Goal: Information Seeking & Learning: Check status

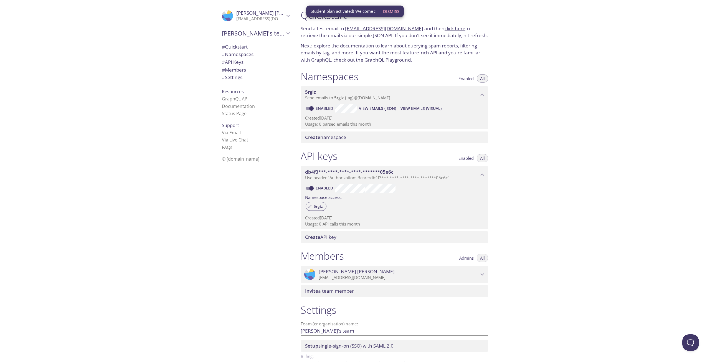
click at [570, 95] on div "Quickstart Send a test email to 5rgiz.test@inbox.testmail.app and then click he…" at bounding box center [503, 181] width 414 height 362
click at [349, 98] on span "Send emails to 5rgiz . {tag} @inbox.testmail.app" at bounding box center [347, 98] width 85 height 6
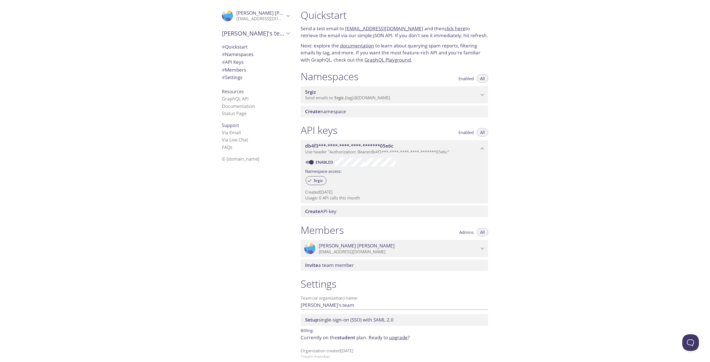
click at [408, 97] on p "Send emails to 5rgiz . {tag} @inbox.testmail.app" at bounding box center [392, 98] width 174 height 6
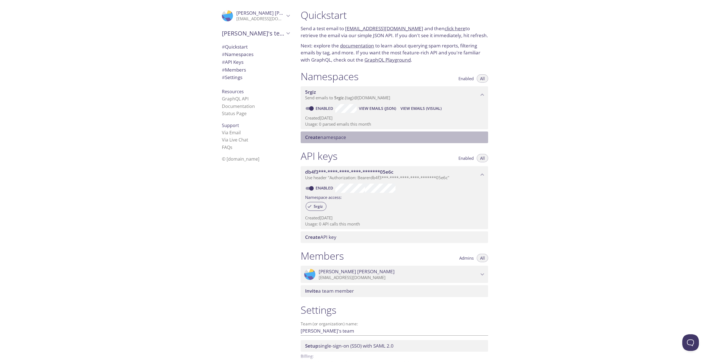
click at [350, 134] on div "Create namespace" at bounding box center [394, 137] width 187 height 12
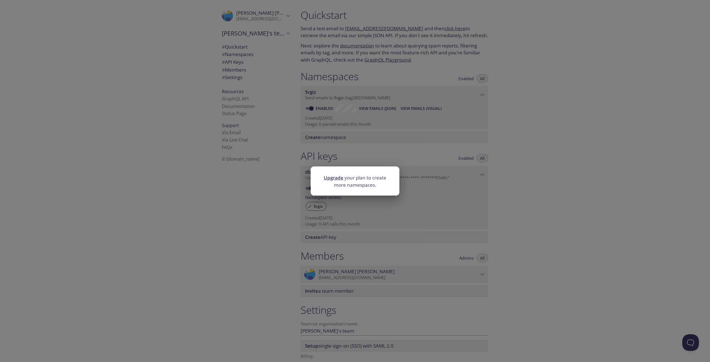
click at [394, 127] on div "Upgrade your plan to create more namespaces." at bounding box center [355, 181] width 710 height 362
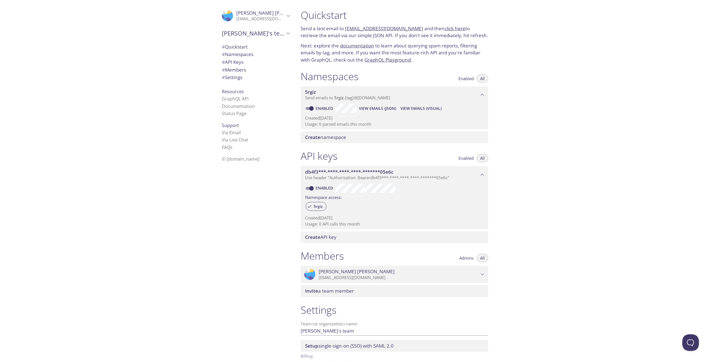
click at [404, 110] on span "View Emails (Visual)" at bounding box center [420, 108] width 41 height 7
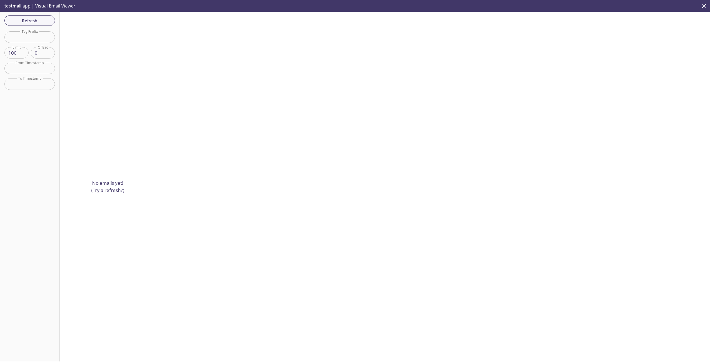
click at [33, 41] on input "text" at bounding box center [29, 36] width 50 height 11
click at [39, 21] on span "Refresh" at bounding box center [30, 20] width 42 height 7
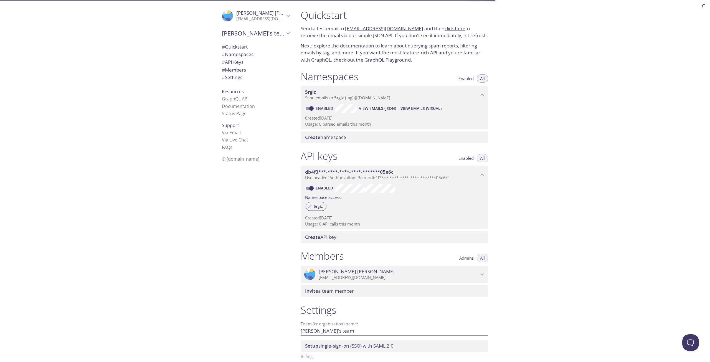
click at [328, 138] on span "Create namespace" at bounding box center [325, 137] width 41 height 6
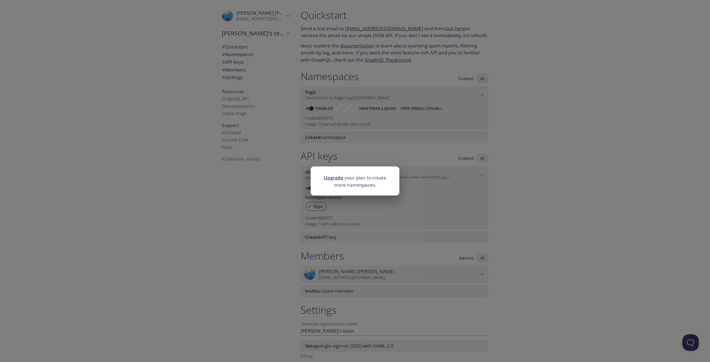
click at [431, 148] on div "Upgrade your plan to create more namespaces." at bounding box center [355, 181] width 710 height 362
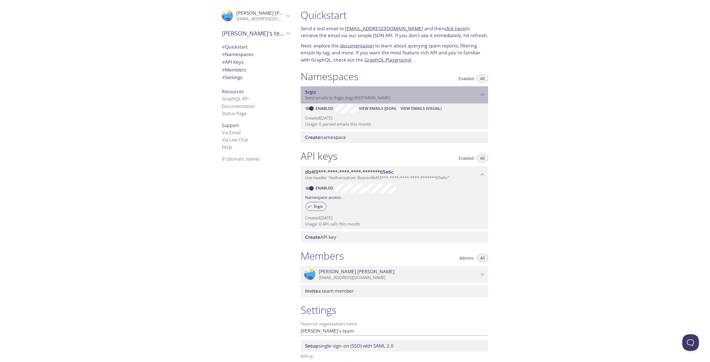
click at [335, 99] on span "5rgiz" at bounding box center [338, 98] width 9 height 6
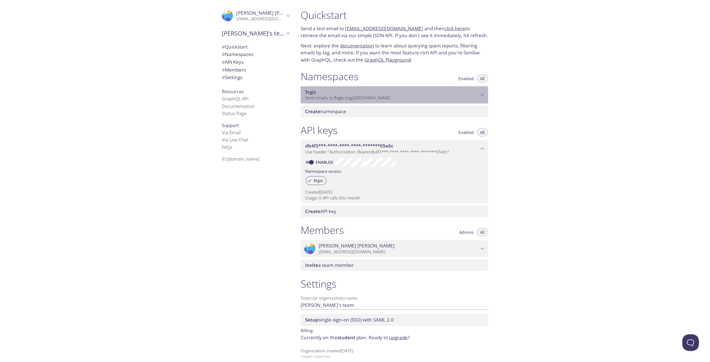
click at [376, 99] on span "Send emails to 5rgiz . {tag} @inbox.testmail.app" at bounding box center [347, 98] width 85 height 6
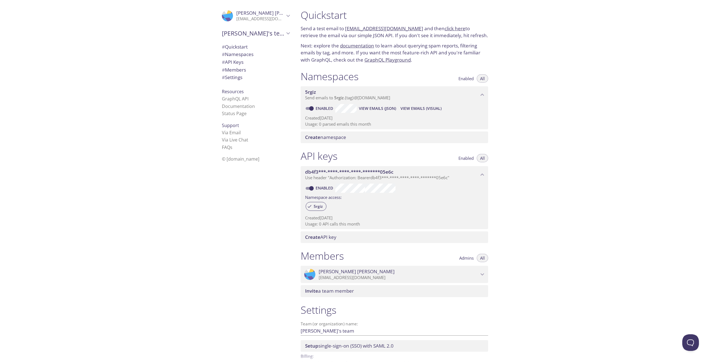
click at [417, 110] on span "View Emails (Visual)" at bounding box center [420, 108] width 41 height 7
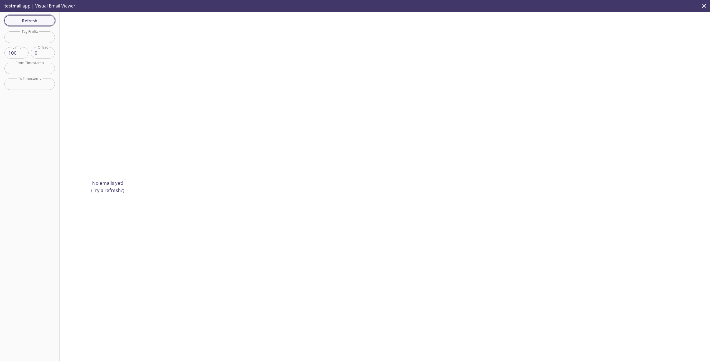
click at [44, 23] on span "Refresh" at bounding box center [30, 20] width 42 height 7
click at [90, 24] on span "Your login code is 121379" at bounding box center [89, 23] width 51 height 6
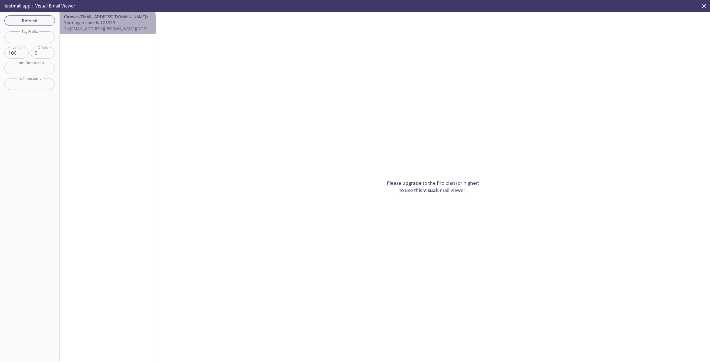
click at [107, 24] on span "Your login code is 121379" at bounding box center [89, 23] width 51 height 6
click at [107, 52] on div "Canva <no-reply@canva.com> Your login code is 121379 To: 5rgiz.hieu@inbox.testm…" at bounding box center [108, 187] width 97 height 350
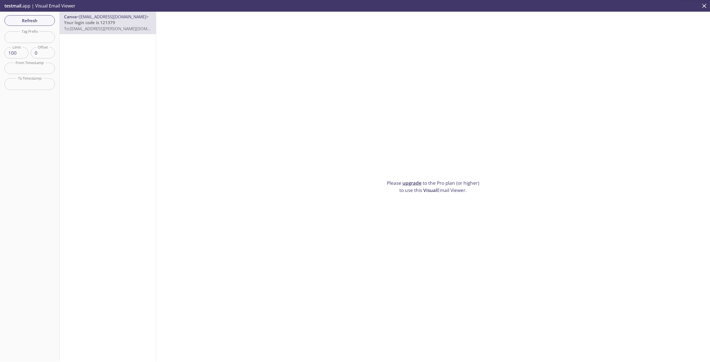
click at [110, 31] on span "To: 5rgiz.hieu@inbox.testmail.app" at bounding box center [116, 29] width 105 height 6
click at [125, 64] on div "Canva <no-reply@canva.com> Your login code is 121379 To: 5rgiz.hieu@inbox.testm…" at bounding box center [108, 187] width 97 height 350
click at [116, 31] on span "To: 5rgiz.hieu@inbox.testmail.app" at bounding box center [116, 29] width 105 height 6
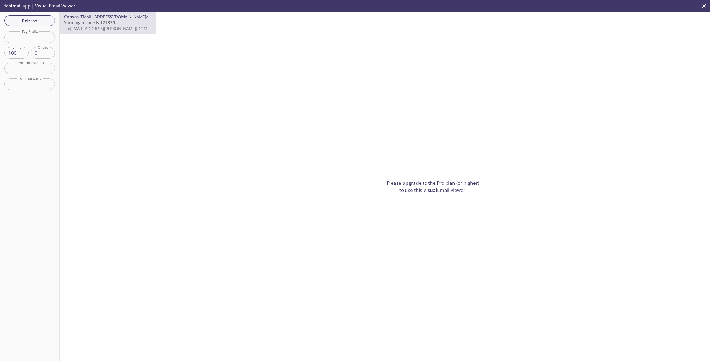
click at [116, 31] on span "To: 5rgiz.hieu@inbox.testmail.app" at bounding box center [116, 29] width 105 height 6
click at [260, 105] on div "Please upgrade to the Pro plan (or higher) to use this Visual Email Viewer." at bounding box center [433, 187] width 554 height 350
click at [44, 35] on input "text" at bounding box center [29, 36] width 50 height 11
click at [99, 32] on div "Canva <no-reply@canva.com> Your login code is 121379 To: 5rgiz.hieu@inbox.testm…" at bounding box center [108, 23] width 96 height 22
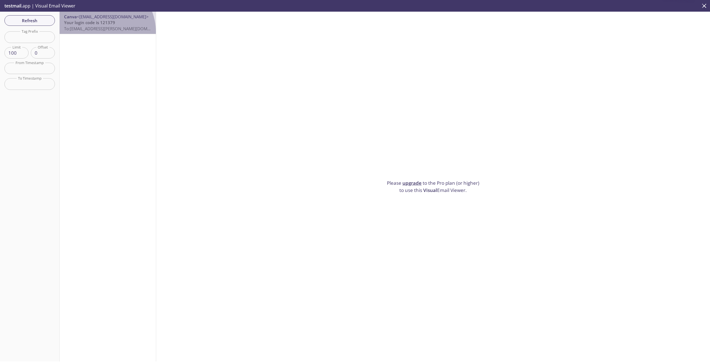
click at [99, 32] on div "Canva <no-reply@canva.com> Your login code is 121379 To: 5rgiz.hieu@inbox.testm…" at bounding box center [108, 23] width 96 height 22
click at [108, 27] on span "To: 5rgiz.hieu@inbox.testmail.app" at bounding box center [116, 29] width 105 height 6
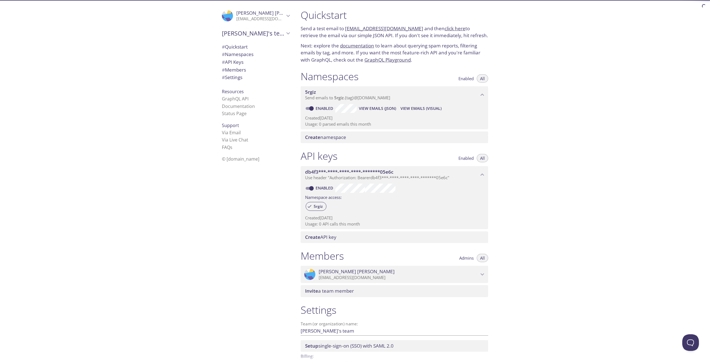
click at [374, 111] on span "View Emails (JSON)" at bounding box center [377, 108] width 37 height 7
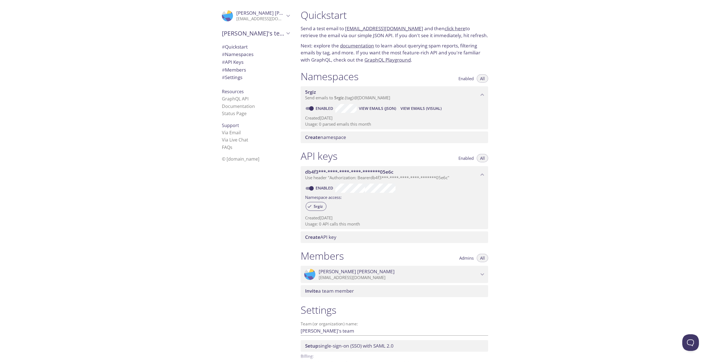
click at [522, 108] on div "Quickstart Send a test email to 5rgiz.test@inbox.testmail.app and then click he…" at bounding box center [503, 181] width 414 height 362
click at [340, 125] on p "Usage: 1 parsed email this month" at bounding box center [394, 124] width 179 height 6
click at [463, 78] on span "Enabled" at bounding box center [465, 78] width 15 height 0
click at [480, 78] on button "All" at bounding box center [482, 78] width 11 height 8
click at [250, 69] on span "# Members" at bounding box center [256, 69] width 68 height 7
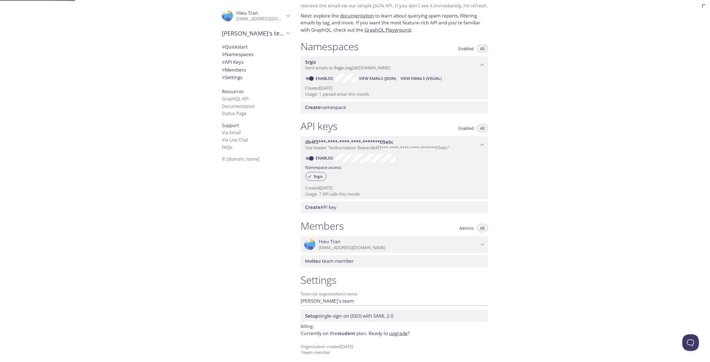
scroll to position [32, 0]
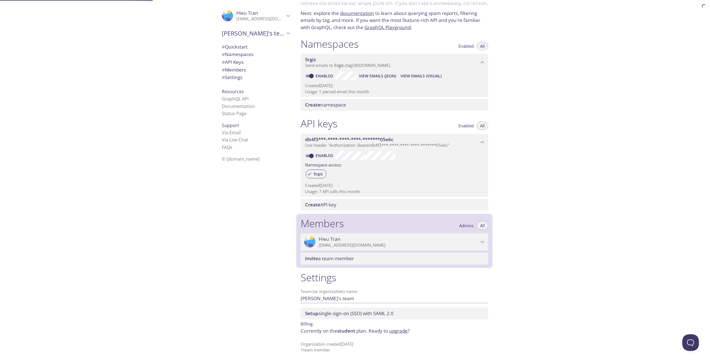
click at [253, 62] on span "# API Keys" at bounding box center [256, 62] width 68 height 7
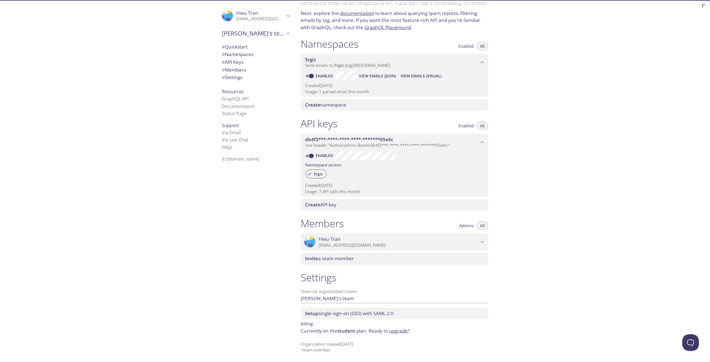
click at [603, 150] on div "Quickstart Send a test email to 5rgiz.test@inbox.testmail.app and then click he…" at bounding box center [503, 181] width 414 height 362
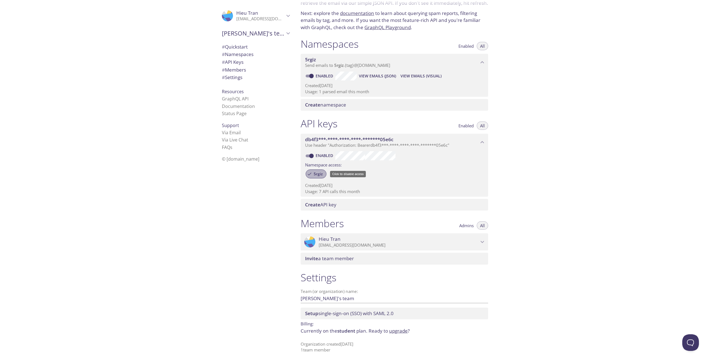
click at [318, 173] on span "5rgiz" at bounding box center [318, 173] width 16 height 5
click at [391, 176] on div "5rgiz" at bounding box center [394, 174] width 179 height 12
click at [314, 174] on span "5rgiz" at bounding box center [318, 173] width 16 height 5
drag, startPoint x: 474, startPoint y: 173, endPoint x: 391, endPoint y: 172, distance: 83.2
click at [475, 173] on div "5rgiz" at bounding box center [394, 174] width 179 height 12
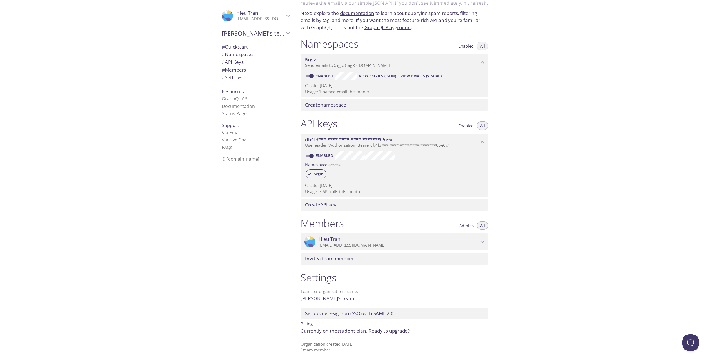
click at [371, 185] on p "Created 10 Oct 2025" at bounding box center [394, 185] width 179 height 6
click at [342, 188] on p "Created 10 Oct 2025" at bounding box center [394, 185] width 179 height 6
drag, startPoint x: 314, startPoint y: 188, endPoint x: 397, endPoint y: 188, distance: 83.5
click at [377, 188] on div "Created 10 Oct 2025 Usage: 7 API calls this month" at bounding box center [394, 187] width 179 height 14
click at [399, 189] on p "Usage: 7 API calls this month" at bounding box center [394, 192] width 179 height 6
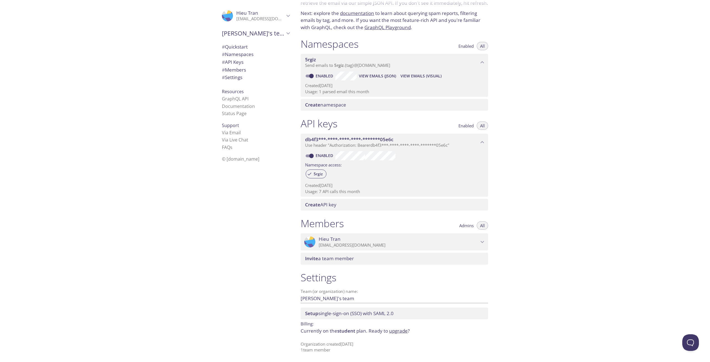
click at [569, 85] on div "Quickstart Send a test email to 5rgiz.test@inbox.testmail.app and then click he…" at bounding box center [503, 181] width 414 height 362
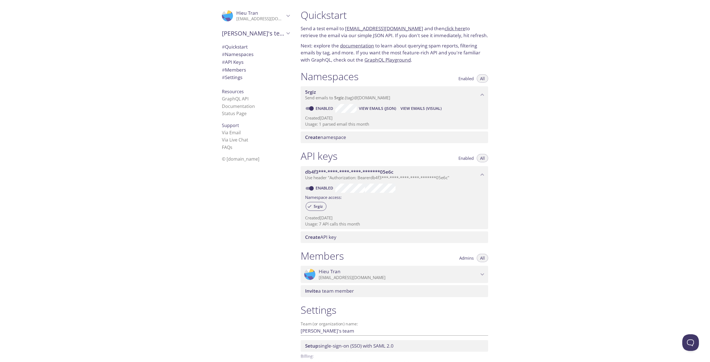
click at [426, 108] on span "View Emails (Visual)" at bounding box center [420, 108] width 41 height 7
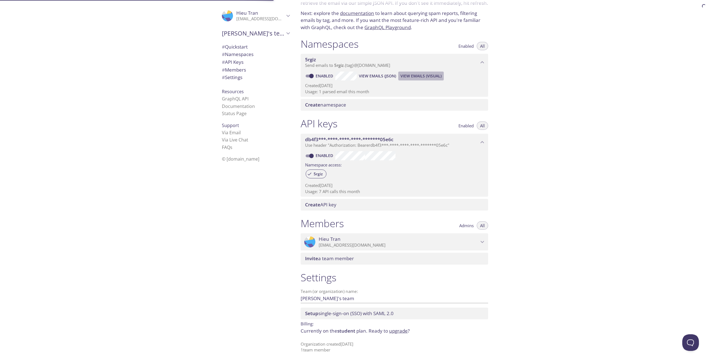
click at [431, 75] on span "View Emails (Visual)" at bounding box center [420, 76] width 41 height 7
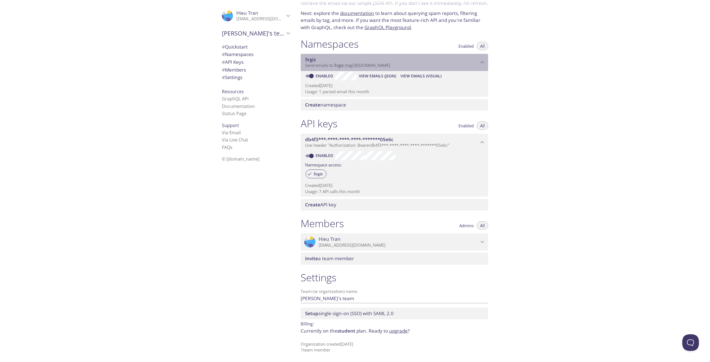
click at [343, 65] on span "5rgiz" at bounding box center [338, 65] width 9 height 6
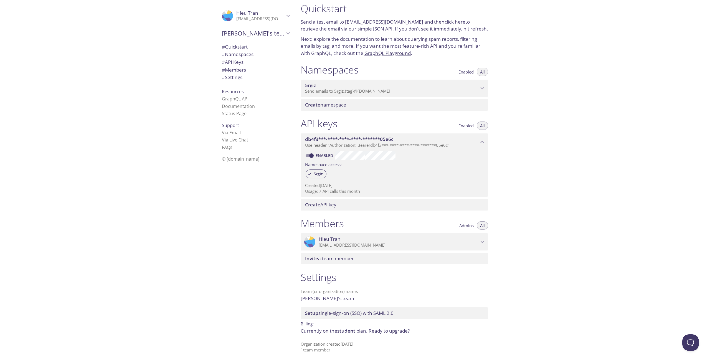
click at [374, 84] on span "5rgiz" at bounding box center [392, 85] width 174 height 6
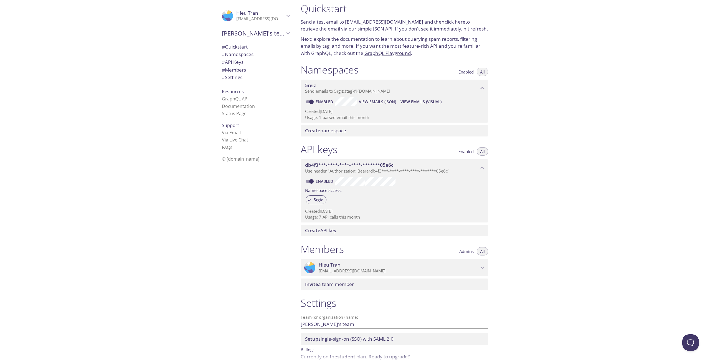
scroll to position [32, 0]
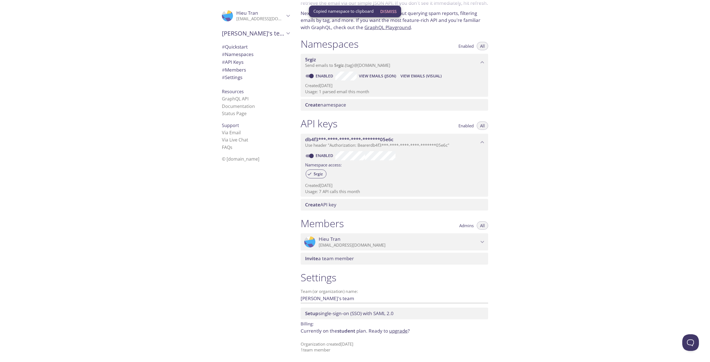
click at [595, 140] on div "Quickstart Send a test email to 5rgiz.test@inbox.testmail.app and then click he…" at bounding box center [503, 181] width 414 height 362
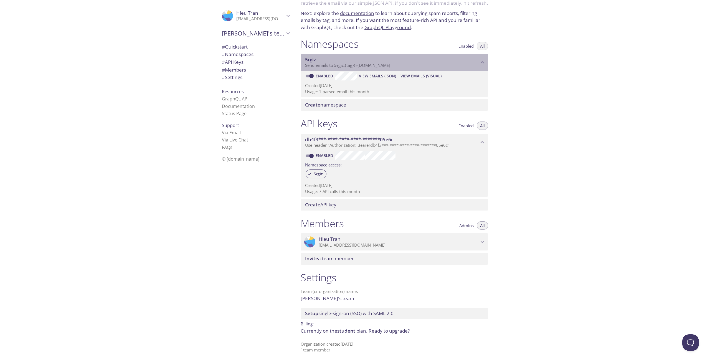
drag, startPoint x: 405, startPoint y: 68, endPoint x: 339, endPoint y: 67, distance: 66.0
click at [337, 67] on p "Send emails to 5rgiz . {tag} @inbox.testmail.app" at bounding box center [392, 66] width 174 height 6
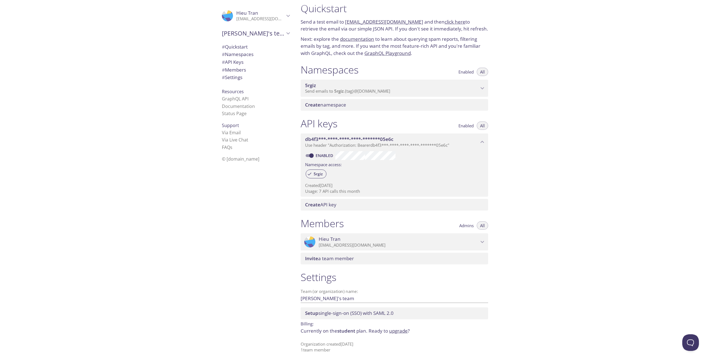
click at [372, 84] on span "5rgiz" at bounding box center [392, 85] width 174 height 6
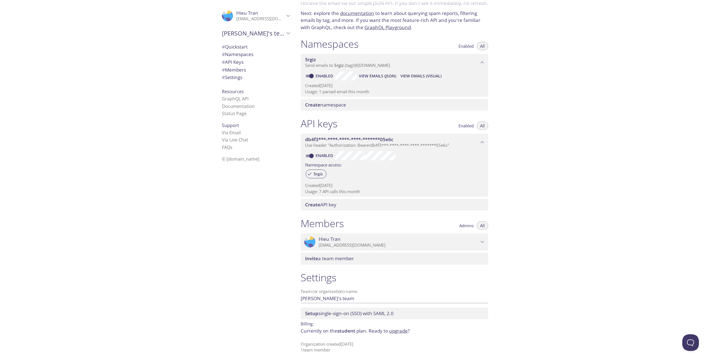
click at [606, 109] on div "Quickstart Send a test email to 5rgiz.test@inbox.testmail.app and then click he…" at bounding box center [503, 181] width 414 height 362
click at [620, 257] on div "Quickstart Send a test email to 5rgiz.test@inbox.testmail.app and then click he…" at bounding box center [503, 181] width 414 height 362
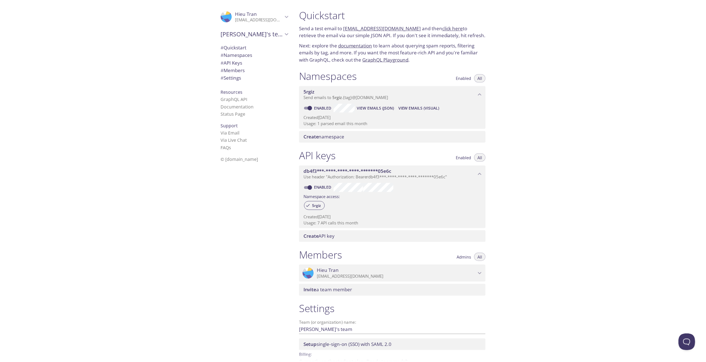
scroll to position [0, 0]
click at [419, 108] on span "View Emails (Visual)" at bounding box center [420, 108] width 41 height 7
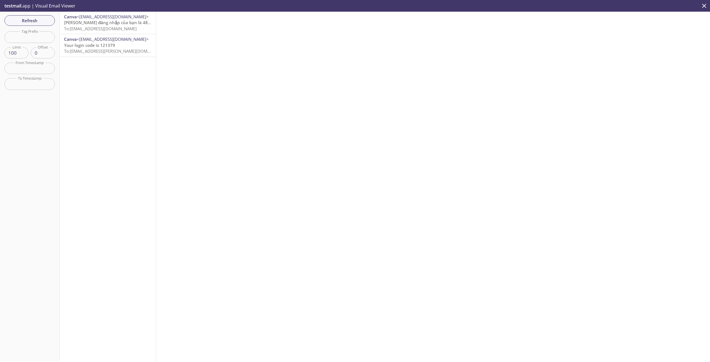
click at [40, 26] on div "Refresh Filters Tag Prefix Tag Prefix Limit 100 Limit Offset 0 Offset From Time…" at bounding box center [30, 187] width 60 height 350
click at [40, 23] on span "Refresh" at bounding box center [30, 20] width 42 height 7
click at [143, 78] on div "Canva <no-reply@canva.com> Mã đăng nhập của bạn là 487774 To: 5rgiz.cazva01@inb…" at bounding box center [108, 187] width 97 height 350
click at [143, 77] on div "Canva <no-reply@canva.com> Mã đăng nhập của bạn là 487774 To: 5rgiz.cazva01@inb…" at bounding box center [108, 187] width 97 height 350
click at [143, 76] on div "Canva <no-reply@canva.com> Mã đăng nhập của bạn là 487774 To: 5rgiz.cazva01@inb…" at bounding box center [108, 187] width 97 height 350
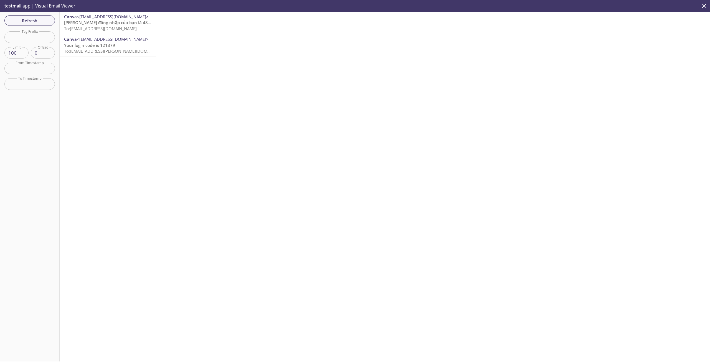
click at [143, 76] on div "Canva <no-reply@canva.com> Mã đăng nhập của bạn là 487774 To: 5rgiz.cazva01@inb…" at bounding box center [108, 187] width 97 height 350
click at [37, 21] on span "Refresh" at bounding box center [30, 20] width 42 height 7
click at [42, 21] on span "Refresh" at bounding box center [30, 20] width 42 height 7
click at [27, 22] on span "Refresh" at bounding box center [30, 20] width 42 height 7
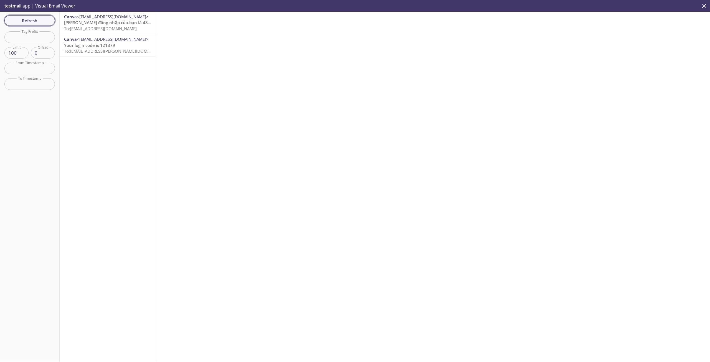
click at [32, 17] on span "Refresh" at bounding box center [30, 20] width 42 height 7
click at [34, 18] on span "Refresh" at bounding box center [30, 20] width 42 height 7
click at [41, 22] on span "Refresh" at bounding box center [30, 20] width 42 height 7
click at [40, 21] on span "Refresh" at bounding box center [30, 20] width 42 height 7
click at [39, 19] on span "Refresh" at bounding box center [30, 20] width 42 height 7
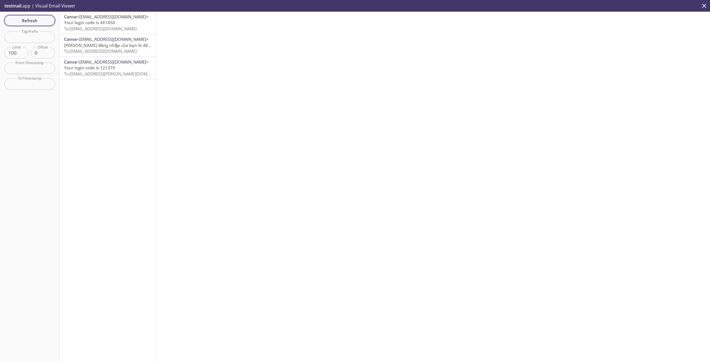
click at [47, 21] on span "Refresh" at bounding box center [30, 20] width 42 height 7
click at [47, 18] on span "Refresh" at bounding box center [30, 20] width 42 height 7
click at [18, 17] on span "Refresh" at bounding box center [30, 20] width 42 height 7
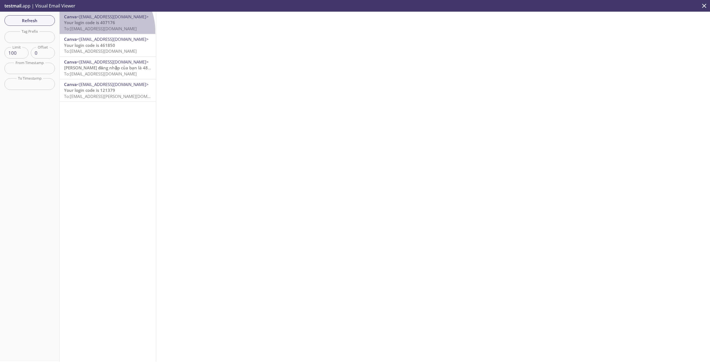
click at [96, 31] on span "To: 5rgiz.cazva_design@inbox.testmail.app" at bounding box center [100, 29] width 73 height 6
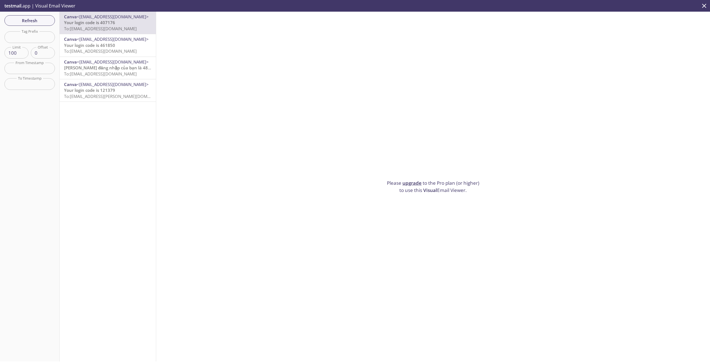
drag, startPoint x: 351, startPoint y: 104, endPoint x: 357, endPoint y: 84, distance: 20.7
click at [352, 102] on div "Please upgrade to the Pro plan (or higher) to use this Visual Email Viewer." at bounding box center [433, 187] width 554 height 350
click at [41, 21] on span "Refresh" at bounding box center [30, 20] width 42 height 7
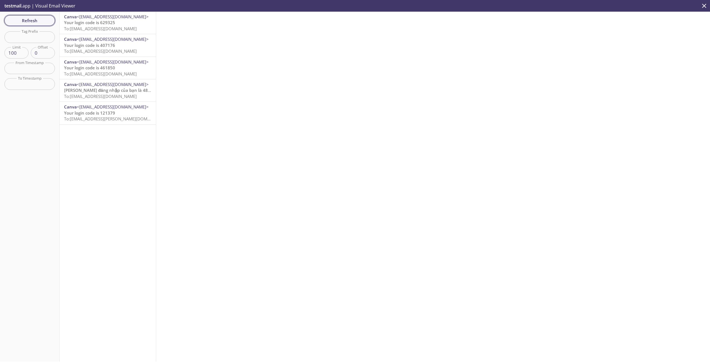
click at [23, 20] on span "Refresh" at bounding box center [30, 20] width 42 height 7
click at [32, 22] on span "Refresh" at bounding box center [30, 20] width 42 height 7
click at [48, 23] on span "Refresh" at bounding box center [30, 20] width 42 height 7
click at [49, 21] on span "Refresh" at bounding box center [30, 20] width 42 height 7
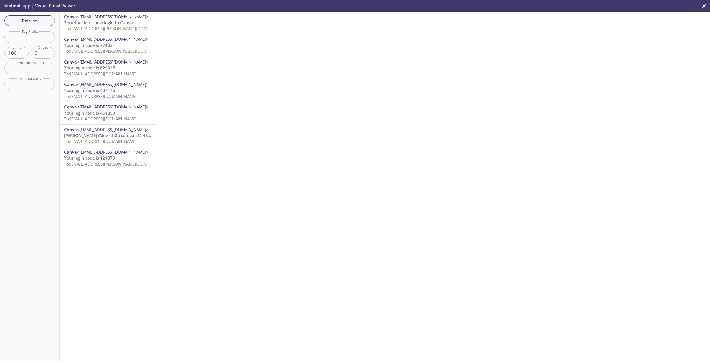
click at [333, 74] on div at bounding box center [433, 187] width 554 height 350
click at [459, 213] on div at bounding box center [433, 187] width 554 height 350
click at [47, 21] on span "Refresh" at bounding box center [30, 20] width 42 height 7
click at [40, 20] on span "Refresh" at bounding box center [30, 20] width 42 height 7
click at [32, 18] on span "Refresh" at bounding box center [30, 20] width 42 height 7
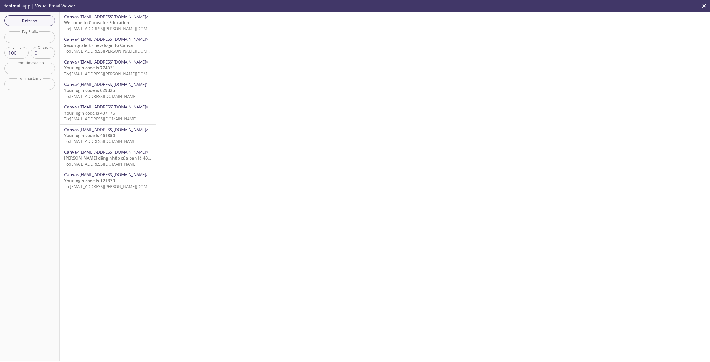
click at [132, 29] on p "Welcome to Canva for Education To: 5rgiz.hieu@inbox.testmail.app" at bounding box center [107, 26] width 87 height 12
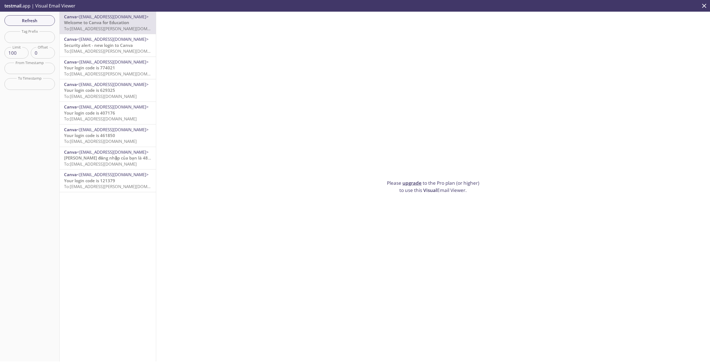
click at [124, 28] on span "To: 5rgiz.hieu@inbox.testmail.app" at bounding box center [116, 29] width 105 height 6
click at [46, 18] on span "Refresh" at bounding box center [30, 20] width 42 height 7
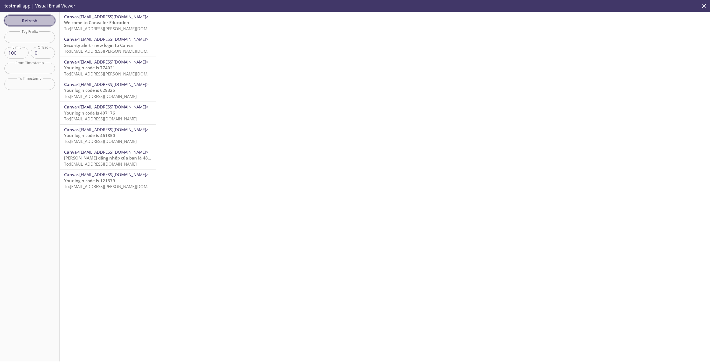
click at [19, 23] on span "Refresh" at bounding box center [30, 20] width 42 height 7
click at [42, 24] on span "Refresh" at bounding box center [30, 20] width 42 height 7
click at [40, 21] on span "Refresh" at bounding box center [30, 20] width 42 height 7
click at [42, 54] on input "0" at bounding box center [43, 52] width 24 height 11
click at [37, 67] on input "text" at bounding box center [29, 68] width 50 height 11
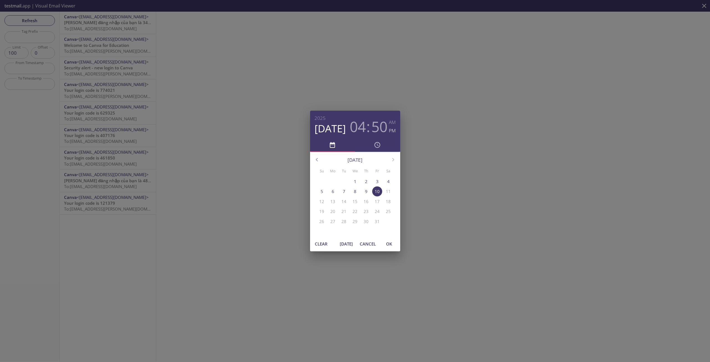
click at [436, 120] on div "2025 Oct 10 04 : 50 AM PM October 2025 Su Mo Tu We Th Fr Sa 28 29 30 1 2 3 4 5 …" at bounding box center [355, 181] width 710 height 362
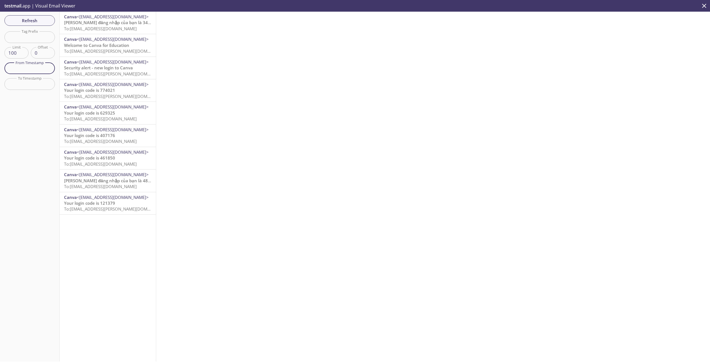
click at [37, 51] on input "0" at bounding box center [43, 52] width 24 height 11
click at [39, 70] on input "text" at bounding box center [29, 68] width 50 height 11
click at [32, 87] on input "text" at bounding box center [29, 83] width 50 height 11
click at [40, 24] on span "Refresh" at bounding box center [30, 20] width 42 height 7
click at [31, 23] on span "Refresh" at bounding box center [30, 20] width 42 height 7
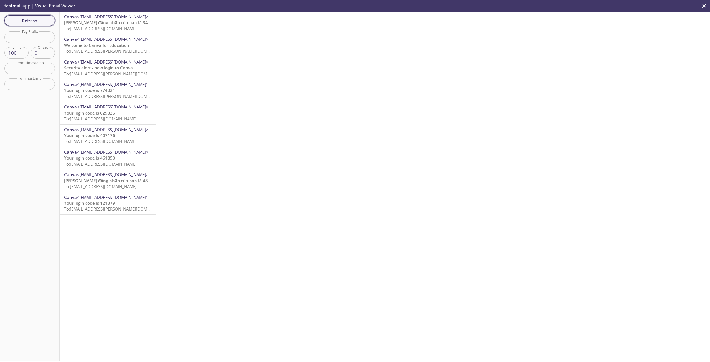
click at [35, 22] on span "Refresh" at bounding box center [30, 20] width 42 height 7
click at [127, 25] on span "Chào mừng bạn đến với Canva cho Giáo dục" at bounding box center [129, 23] width 130 height 6
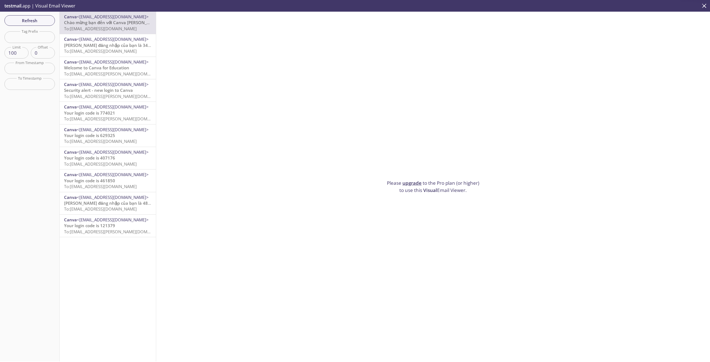
click at [127, 25] on span "Chào mừng bạn đến với Canva cho Giáo dục" at bounding box center [129, 23] width 130 height 6
click at [414, 180] on link "upgrade" at bounding box center [411, 183] width 19 height 6
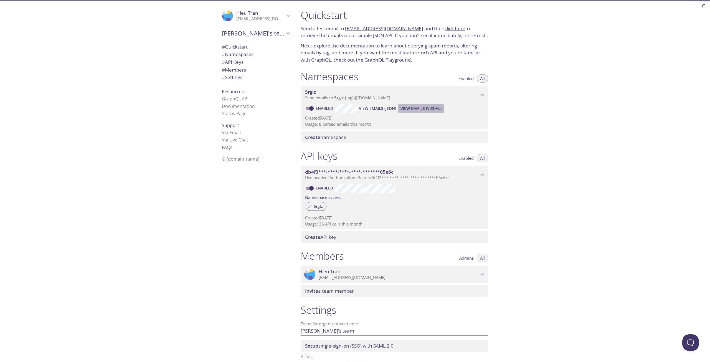
click at [422, 107] on span "View Emails (Visual)" at bounding box center [420, 108] width 41 height 7
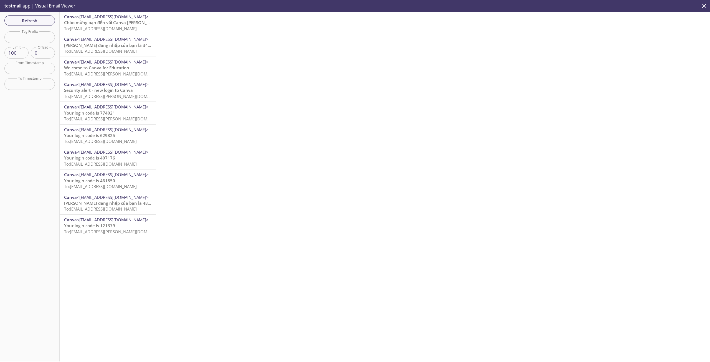
click at [39, 14] on div "Refresh Filters Tag Prefix Tag Prefix Limit 100 Limit Offset 0 Offset From Time…" at bounding box center [30, 187] width 60 height 350
click at [39, 19] on span "Refresh" at bounding box center [30, 20] width 42 height 7
click at [32, 21] on span "Refresh" at bounding box center [30, 20] width 42 height 7
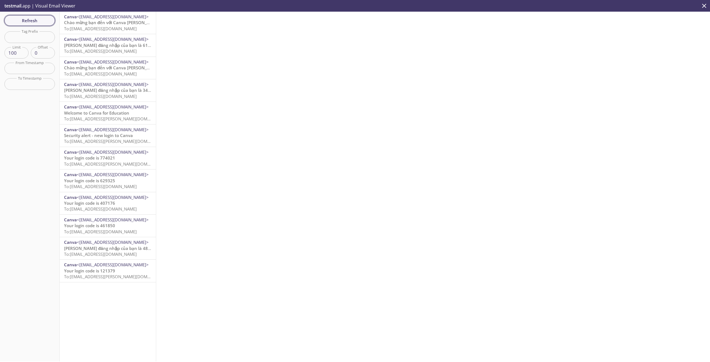
click at [28, 20] on span "Refresh" at bounding box center [30, 20] width 42 height 7
click at [31, 17] on span "Refresh" at bounding box center [30, 20] width 42 height 7
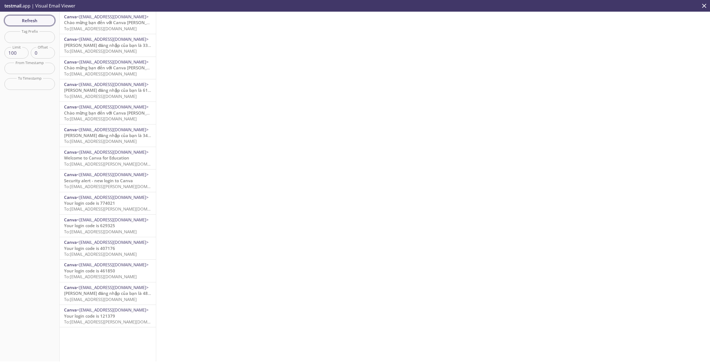
click at [30, 17] on span "Refresh" at bounding box center [30, 20] width 42 height 7
drag, startPoint x: 36, startPoint y: 22, endPoint x: 88, endPoint y: 38, distance: 54.8
click at [36, 22] on span "Refresh" at bounding box center [30, 20] width 42 height 7
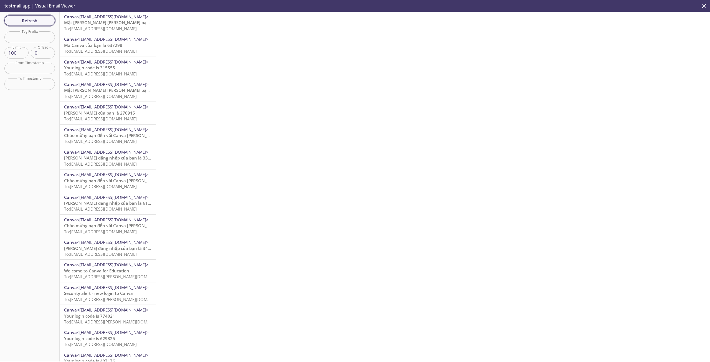
click at [42, 19] on span "Refresh" at bounding box center [30, 20] width 42 height 7
click at [45, 19] on span "Refresh" at bounding box center [30, 20] width 42 height 7
click at [128, 29] on span "To: 5rgiz.hieu@inbox.testmail.app" at bounding box center [116, 29] width 105 height 6
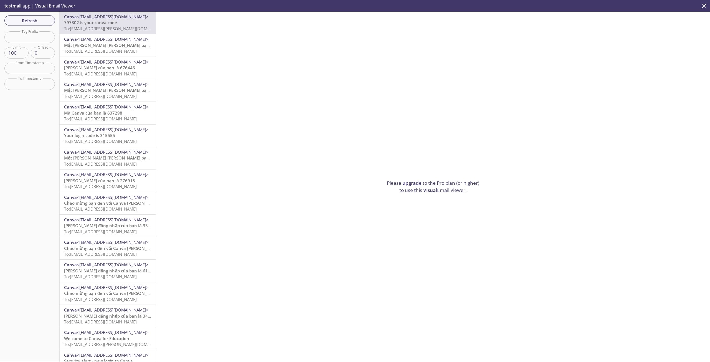
click at [360, 68] on div "Please upgrade to the Pro plan (or higher) to use this Visual Email Viewer." at bounding box center [433, 187] width 554 height 350
click at [23, 20] on span "Refresh" at bounding box center [30, 20] width 42 height 7
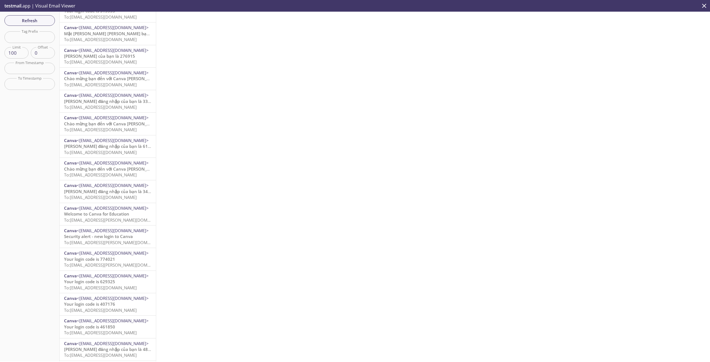
scroll to position [145, 0]
click at [118, 243] on span "To: 5rgiz.hieu@inbox.testmail.app" at bounding box center [116, 244] width 105 height 6
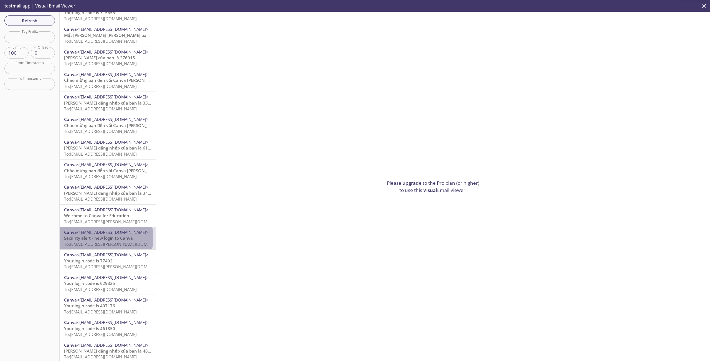
drag, startPoint x: 119, startPoint y: 239, endPoint x: 103, endPoint y: 238, distance: 16.4
click at [103, 238] on span "Security alert - new login to Canva" at bounding box center [98, 238] width 69 height 6
drag, startPoint x: 21, startPoint y: 178, endPoint x: 21, endPoint y: 166, distance: 12.2
click at [21, 178] on div "Refresh Filters Tag Prefix Tag Prefix Limit 100 Limit Offset 0 Offset From Time…" at bounding box center [30, 187] width 60 height 350
click at [44, 34] on input "text" at bounding box center [29, 36] width 50 height 11
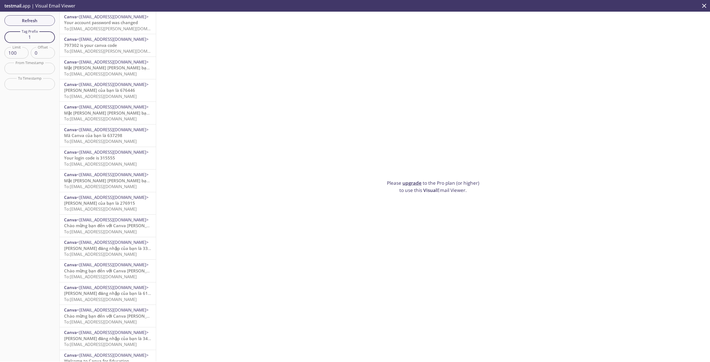
type input "1"
click at [37, 130] on div "Refresh Filters Tag Prefix 1 Tag Prefix Limit 100 Limit Offset 0 Offset From Ti…" at bounding box center [30, 187] width 60 height 350
click at [40, 24] on span "Refresh" at bounding box center [30, 20] width 42 height 7
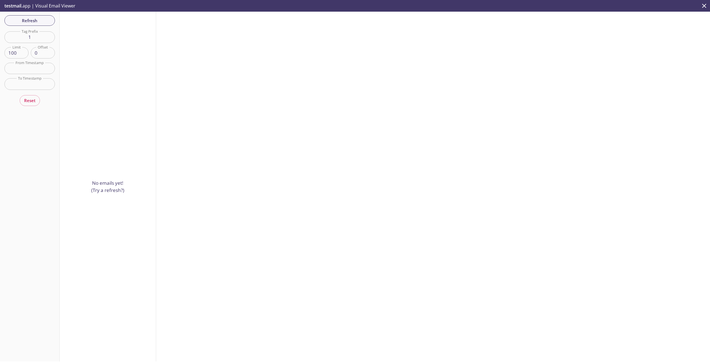
click at [38, 38] on input "1" at bounding box center [29, 36] width 50 height 11
click at [37, 23] on span "Refresh" at bounding box center [30, 20] width 42 height 7
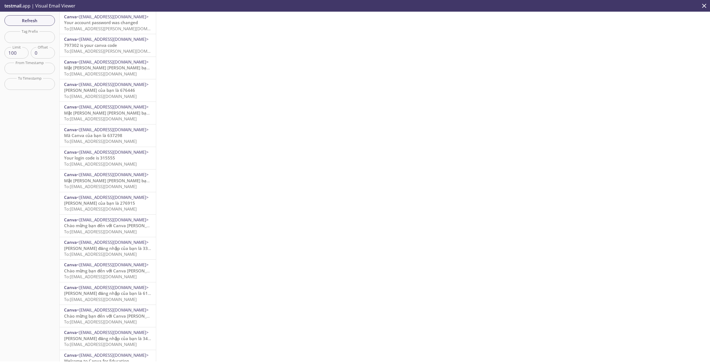
click at [273, 82] on div at bounding box center [433, 187] width 554 height 350
click at [18, 88] on input "text" at bounding box center [29, 83] width 50 height 11
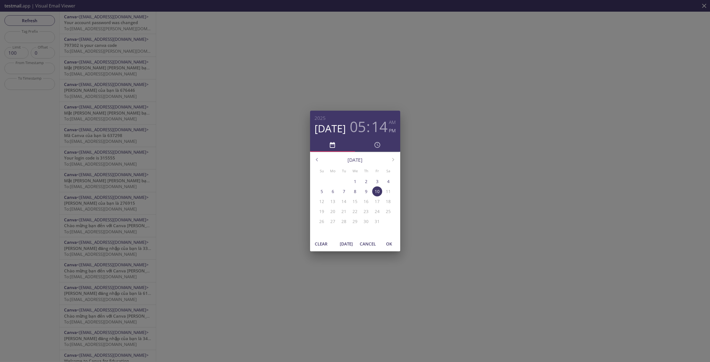
click at [463, 171] on div "2025 Oct 10 05 : 14 AM PM October 2025 Su Mo Tu We Th Fr Sa 28 29 30 1 2 3 4 5 …" at bounding box center [355, 181] width 710 height 362
